Goal: Task Accomplishment & Management: Manage account settings

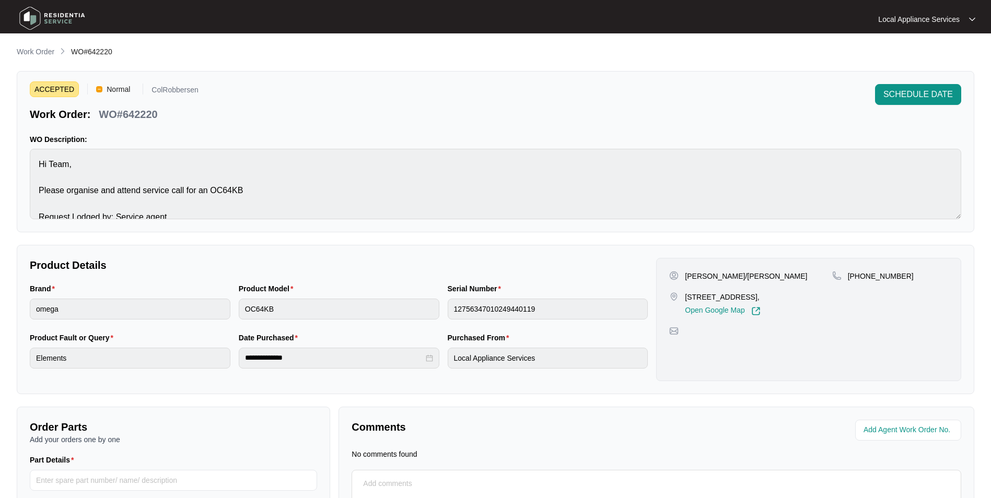
click at [45, 52] on p "Work Order" at bounding box center [36, 52] width 38 height 10
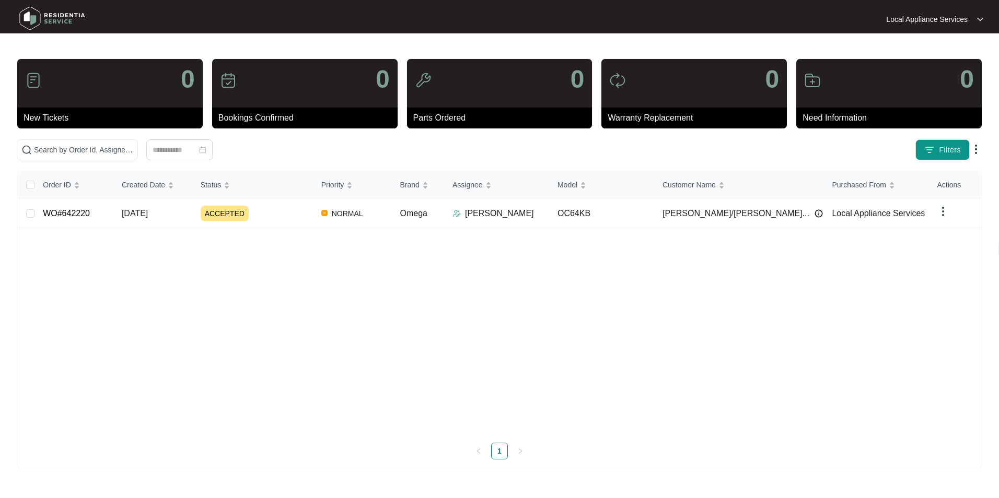
click at [37, 119] on p "New Tickets" at bounding box center [113, 118] width 179 height 13
click at [34, 76] on img at bounding box center [33, 80] width 17 height 17
click at [181, 76] on div "0" at bounding box center [109, 83] width 185 height 49
drag, startPoint x: 189, startPoint y: 76, endPoint x: 20, endPoint y: 76, distance: 169.3
click at [20, 76] on div "0" at bounding box center [109, 83] width 185 height 49
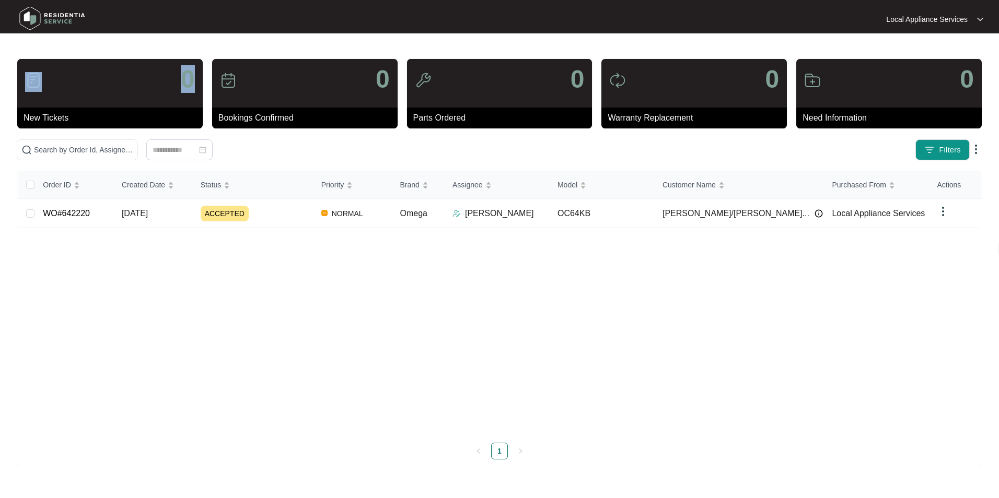
drag, startPoint x: 86, startPoint y: 69, endPoint x: 83, endPoint y: 74, distance: 5.4
click at [86, 69] on div "0" at bounding box center [109, 83] width 185 height 49
drag, startPoint x: 30, startPoint y: 112, endPoint x: 104, endPoint y: 115, distance: 73.7
click at [31, 112] on p "New Tickets" at bounding box center [113, 118] width 179 height 13
click at [104, 115] on p "New Tickets" at bounding box center [113, 118] width 179 height 13
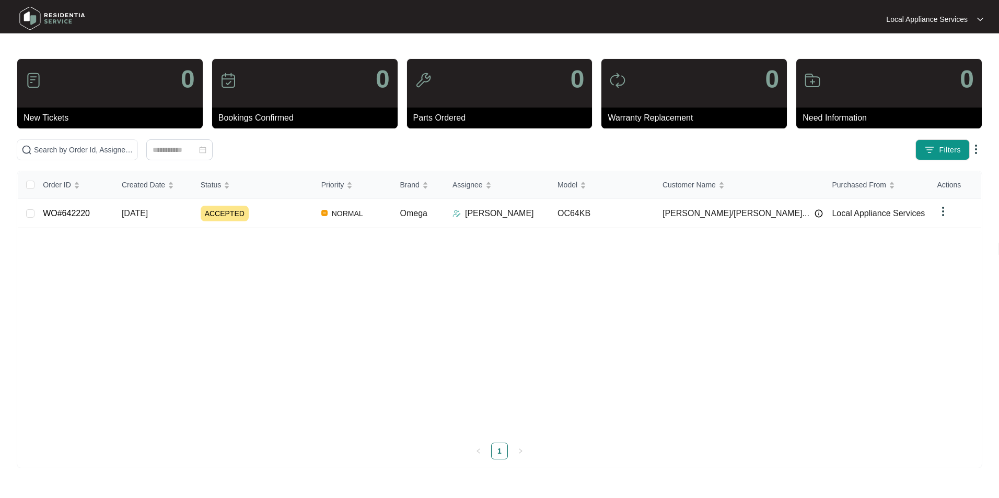
click at [27, 76] on img at bounding box center [33, 80] width 17 height 17
click at [29, 78] on img at bounding box center [33, 80] width 17 height 17
drag, startPoint x: 32, startPoint y: 80, endPoint x: 38, endPoint y: 47, distance: 34.4
click at [32, 80] on img at bounding box center [33, 80] width 17 height 17
click at [40, 13] on img at bounding box center [52, 18] width 73 height 31
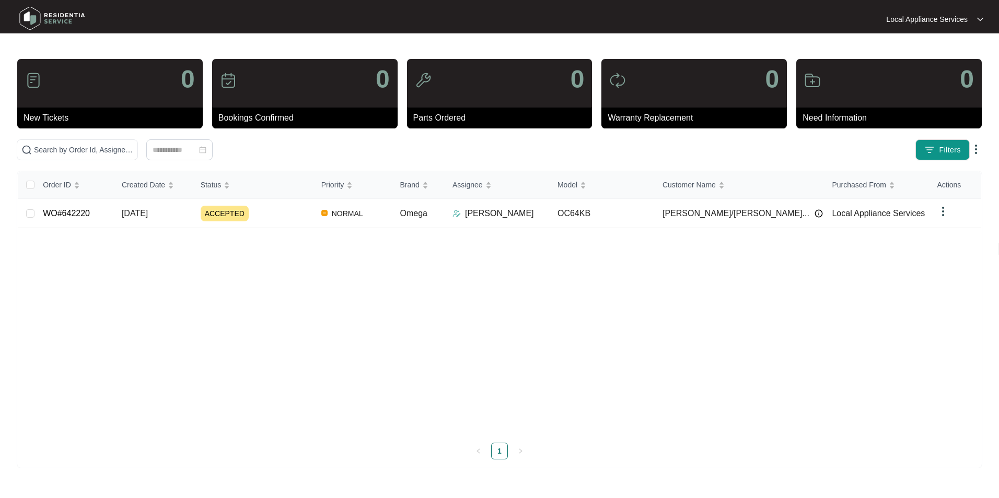
drag, startPoint x: 15, startPoint y: 25, endPoint x: 299, endPoint y: 36, distance: 285.0
click at [18, 27] on div at bounding box center [133, 19] width 244 height 33
click at [932, 18] on p "Local Appliance Services" at bounding box center [927, 19] width 82 height 10
drag, startPoint x: 875, startPoint y: 316, endPoint x: 882, endPoint y: 286, distance: 30.0
click at [876, 316] on div "Order ID Created Date Status Priority Brand Assignee Model Customer Name Purcha…" at bounding box center [500, 302] width 964 height 263
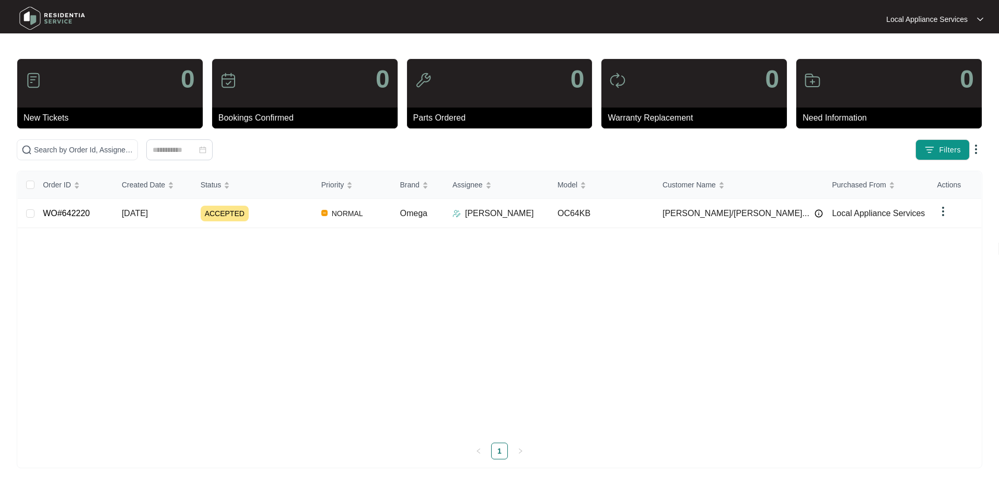
drag, startPoint x: 72, startPoint y: 119, endPoint x: 66, endPoint y: 120, distance: 6.0
click at [71, 119] on p "New Tickets" at bounding box center [113, 118] width 179 height 13
click at [52, 117] on p "New Tickets" at bounding box center [113, 118] width 179 height 13
drag, startPoint x: 45, startPoint y: 117, endPoint x: 89, endPoint y: 122, distance: 44.7
click at [89, 122] on p "New Tickets" at bounding box center [113, 118] width 179 height 13
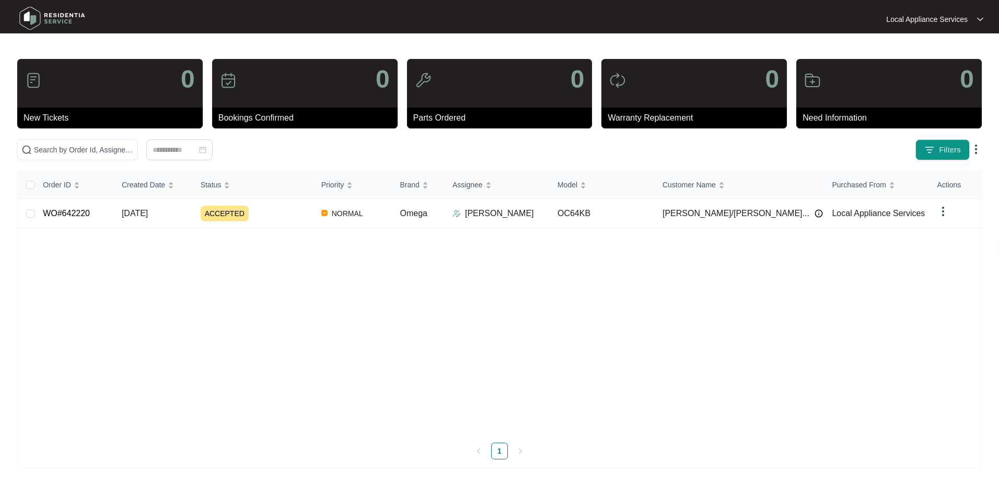
drag, startPoint x: 89, startPoint y: 122, endPoint x: 50, endPoint y: 89, distance: 51.5
click at [50, 89] on div "0" at bounding box center [109, 83] width 185 height 49
click at [35, 73] on img at bounding box center [33, 80] width 17 height 17
drag, startPoint x: 32, startPoint y: 98, endPoint x: 63, endPoint y: 117, distance: 36.1
click at [63, 117] on div "0 New Tickets" at bounding box center [109, 93] width 185 height 69
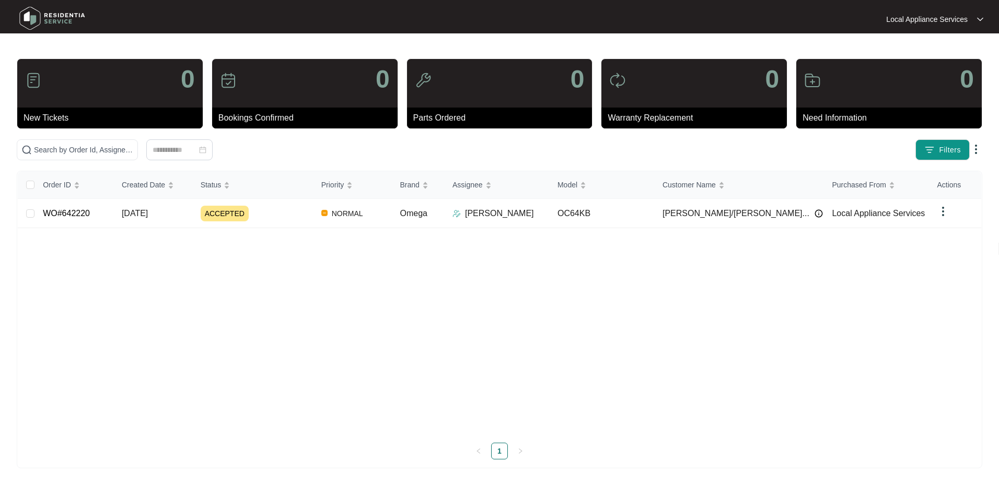
drag, startPoint x: 63, startPoint y: 117, endPoint x: 60, endPoint y: 132, distance: 15.6
click at [60, 132] on div "0 New Tickets 0 Bookings Confirmed 0 Parts Ordered 0 Warranty Replacement 0 Nee…" at bounding box center [500, 264] width 966 height 410
click at [63, 96] on div "0" at bounding box center [109, 83] width 185 height 49
click at [32, 77] on img at bounding box center [33, 80] width 17 height 17
click at [30, 121] on p "New Tickets" at bounding box center [113, 118] width 179 height 13
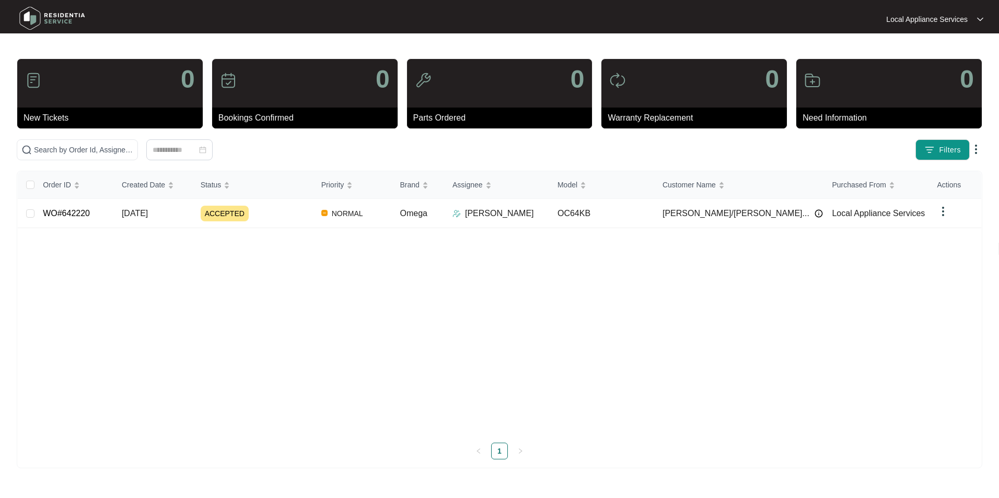
click at [183, 74] on p "0" at bounding box center [188, 79] width 14 height 25
drag, startPoint x: 35, startPoint y: 84, endPoint x: 49, endPoint y: 73, distance: 17.6
click at [35, 84] on img at bounding box center [33, 80] width 17 height 17
click at [49, 74] on div "0" at bounding box center [109, 83] width 185 height 49
drag, startPoint x: 49, startPoint y: 74, endPoint x: 36, endPoint y: 119, distance: 47.3
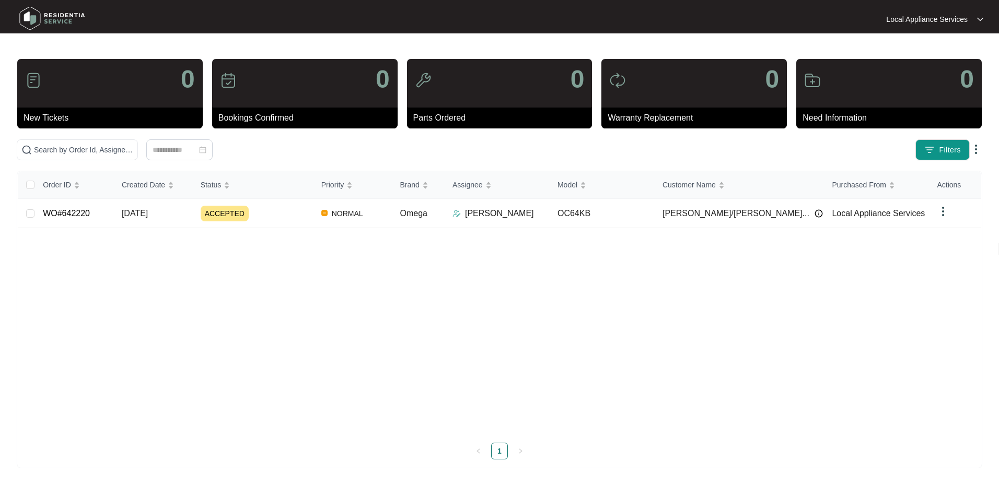
click at [36, 119] on p "New Tickets" at bounding box center [113, 118] width 179 height 13
click at [119, 82] on div "0" at bounding box center [109, 83] width 185 height 49
click at [275, 112] on p "Bookings Confirmed" at bounding box center [307, 118] width 179 height 13
click at [228, 70] on div "0" at bounding box center [304, 83] width 185 height 49
drag, startPoint x: 355, startPoint y: 76, endPoint x: 370, endPoint y: 80, distance: 16.2
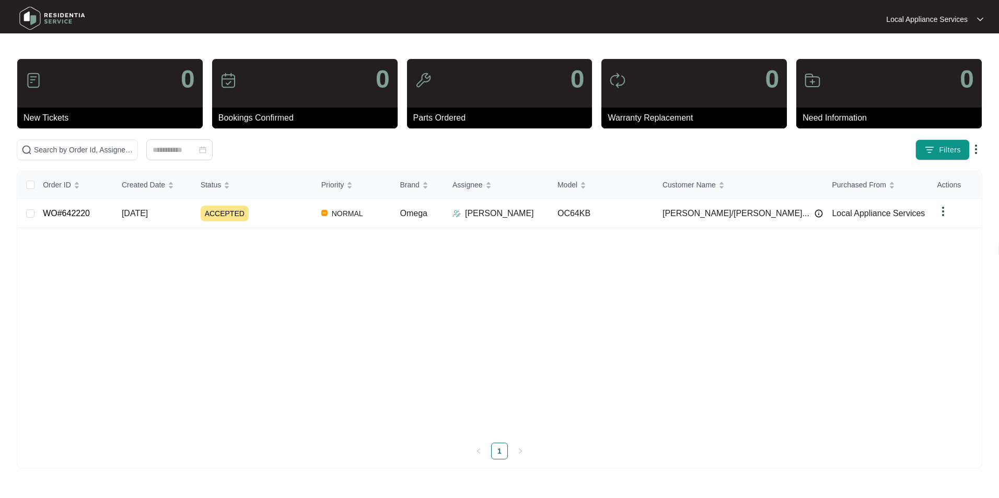
click at [356, 77] on div "0" at bounding box center [304, 83] width 185 height 49
drag, startPoint x: 571, startPoint y: 77, endPoint x: 568, endPoint y: 102, distance: 25.2
click at [571, 78] on p "0" at bounding box center [578, 79] width 14 height 25
click at [568, 103] on div "0" at bounding box center [499, 83] width 185 height 49
click at [95, 146] on input "text" at bounding box center [83, 149] width 99 height 11
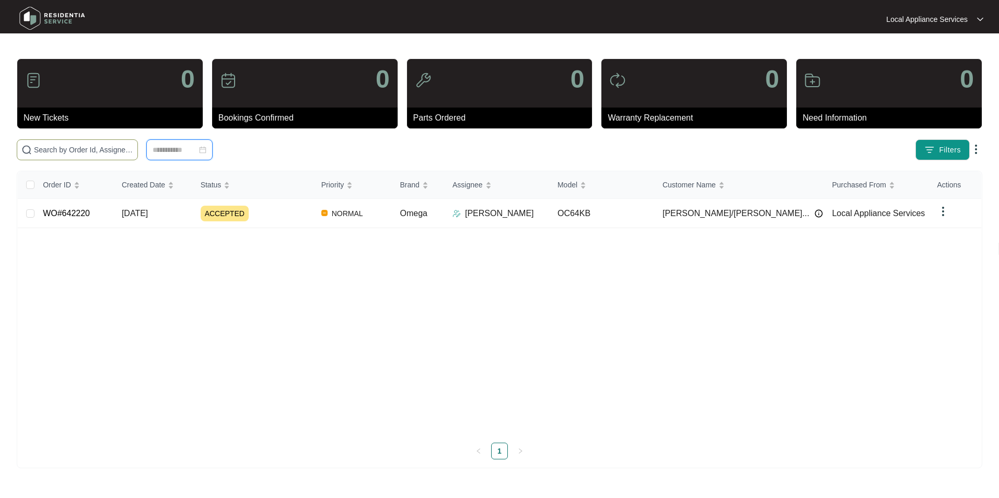
click at [185, 155] on input at bounding box center [175, 149] width 44 height 11
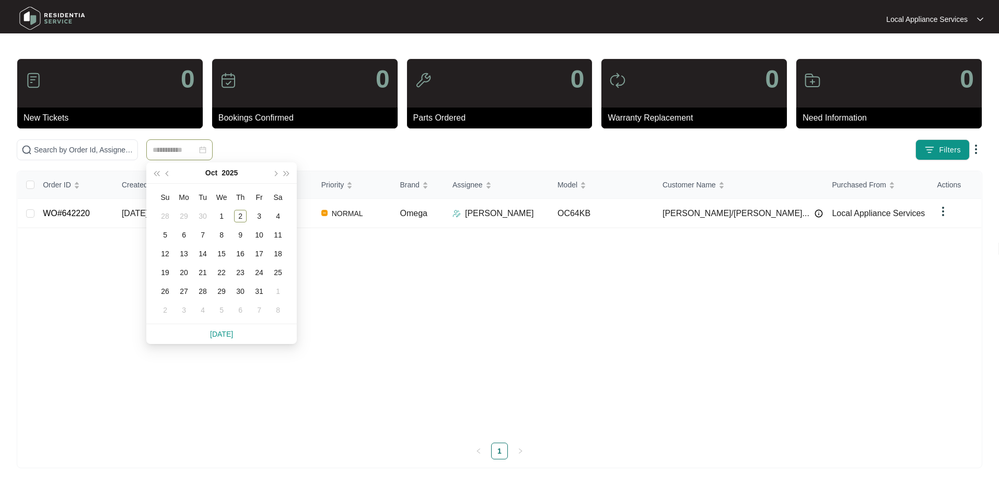
click at [937, 16] on p "Local Appliance Services" at bounding box center [927, 19] width 82 height 10
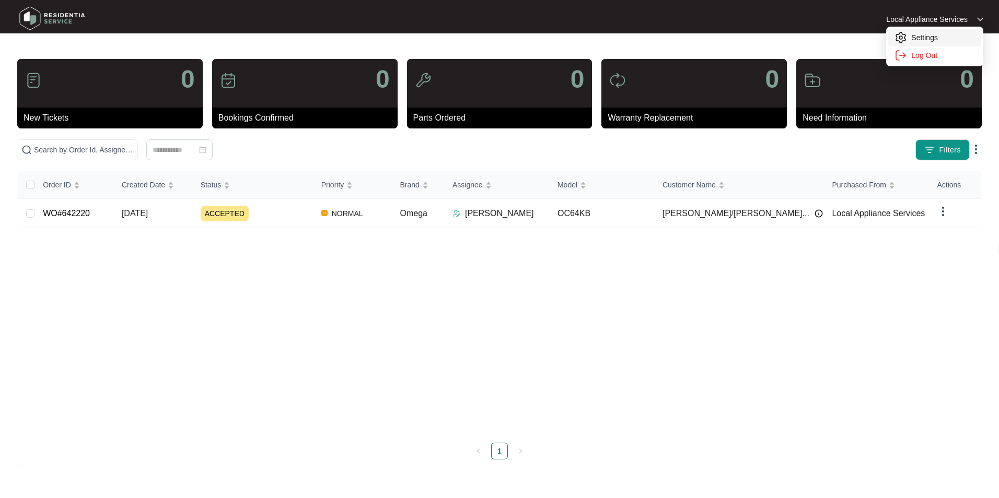
click at [937, 45] on li "Settings" at bounding box center [934, 38] width 93 height 18
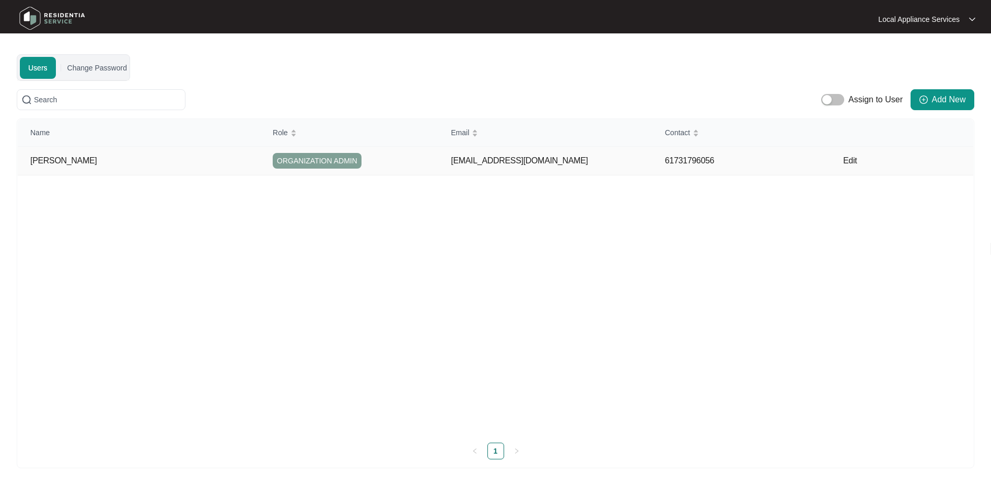
click at [301, 162] on span "ORGANIZATION ADMIN" at bounding box center [317, 161] width 89 height 16
click at [42, 164] on p "[PERSON_NAME]" at bounding box center [145, 161] width 230 height 10
click at [66, 31] on img at bounding box center [52, 18] width 73 height 31
click at [62, 10] on img at bounding box center [52, 18] width 73 height 31
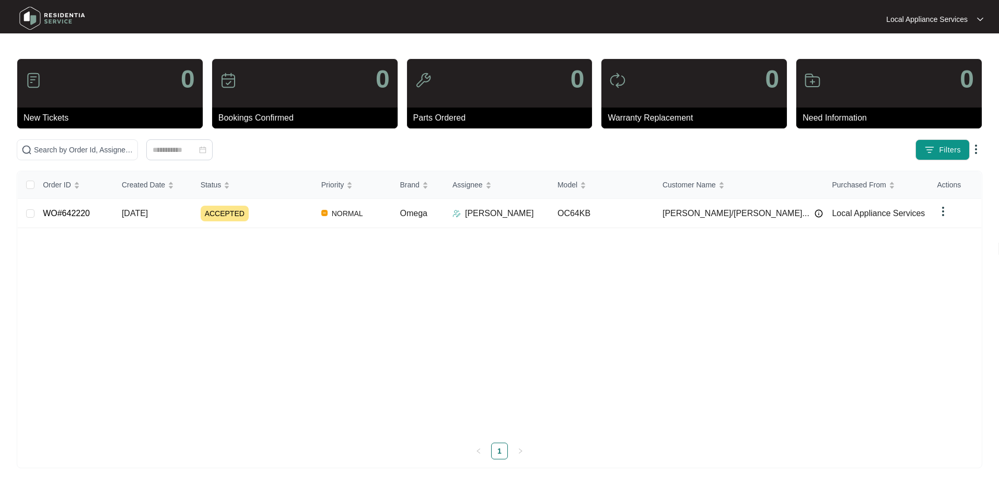
click at [978, 141] on div "Filters" at bounding box center [784, 150] width 398 height 21
click at [977, 151] on img at bounding box center [976, 149] width 13 height 13
